Goal: Information Seeking & Learning: Learn about a topic

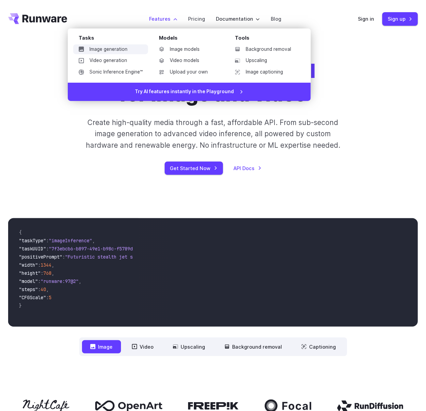
click at [113, 49] on link "Image generation" at bounding box center [110, 49] width 75 height 10
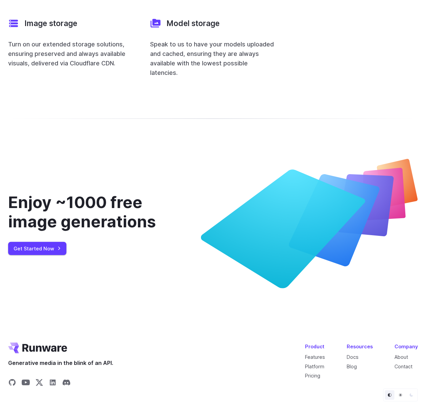
scroll to position [2578, 0]
